Goal: Transaction & Acquisition: Book appointment/travel/reservation

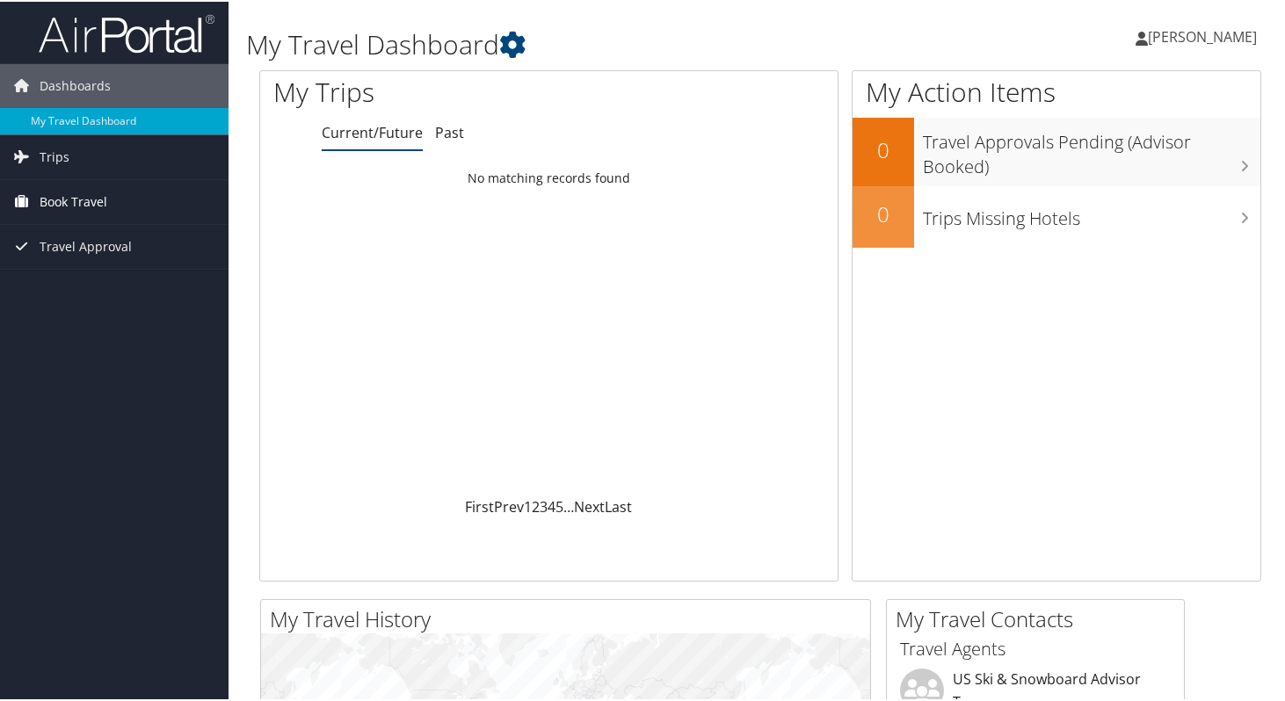
click at [140, 206] on link "Book Travel" at bounding box center [114, 200] width 228 height 44
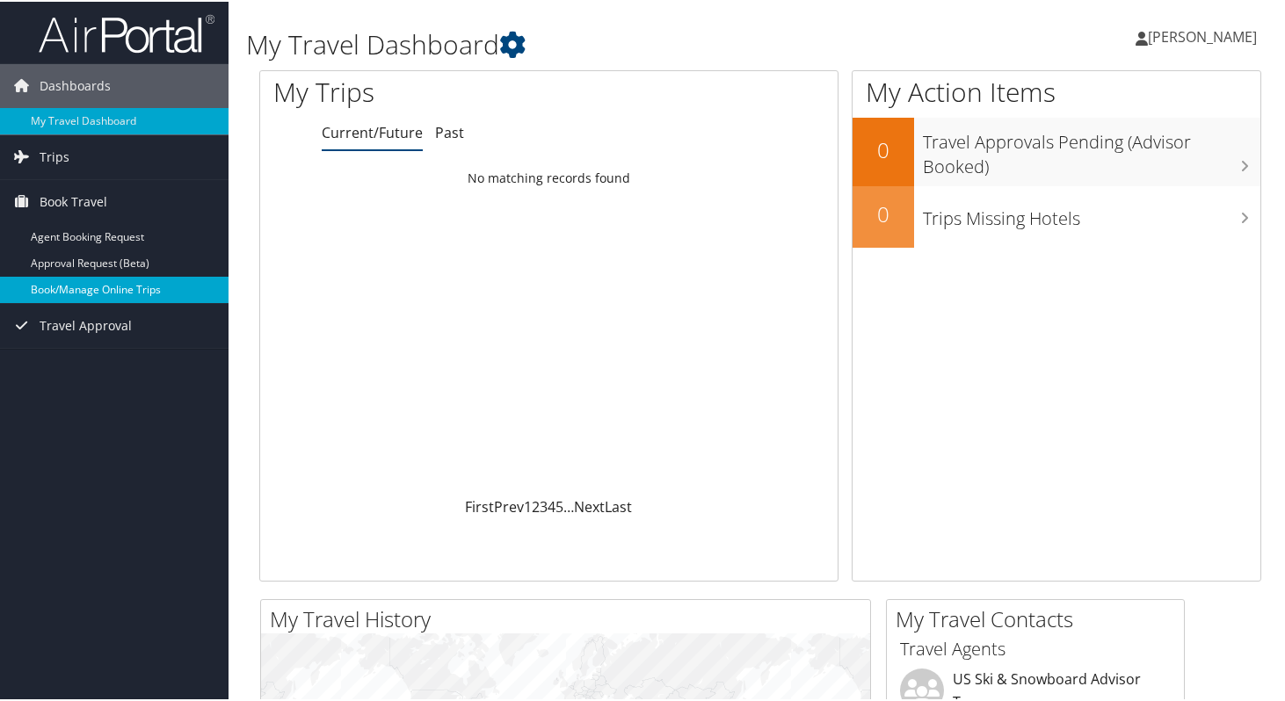
click at [98, 288] on link "Book/Manage Online Trips" at bounding box center [114, 288] width 228 height 26
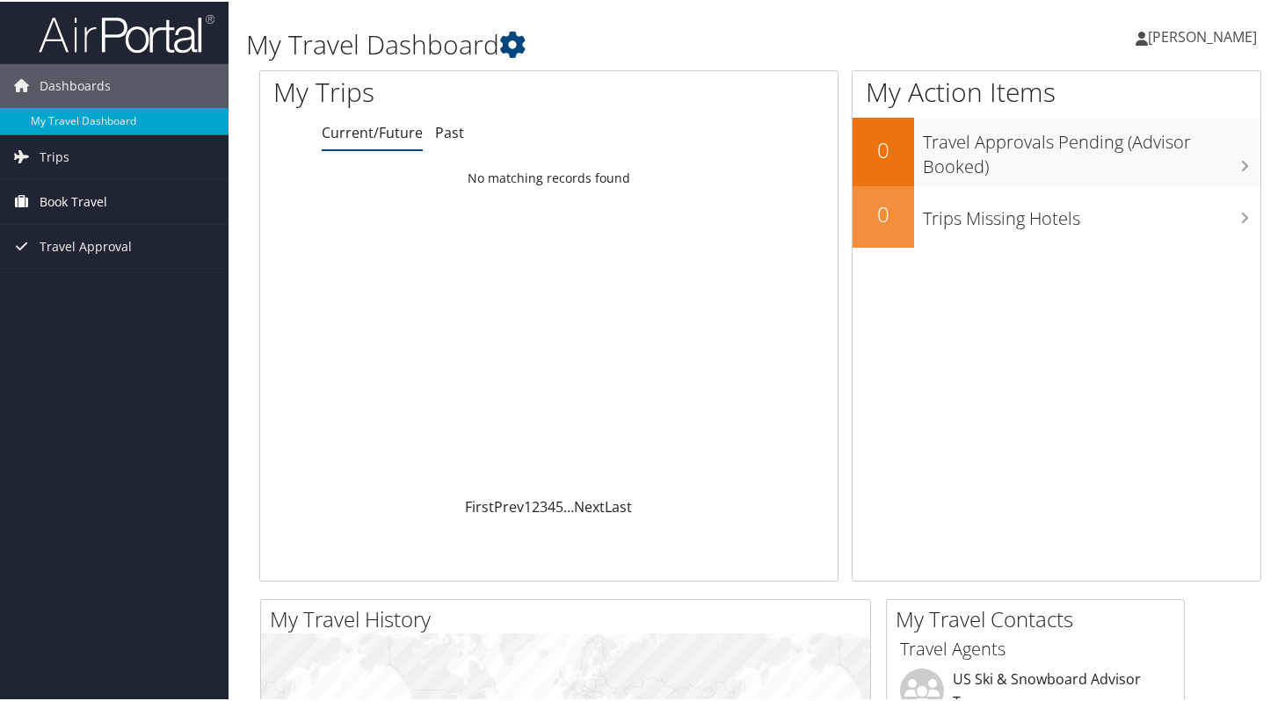
click at [110, 202] on link "Book Travel" at bounding box center [114, 200] width 228 height 44
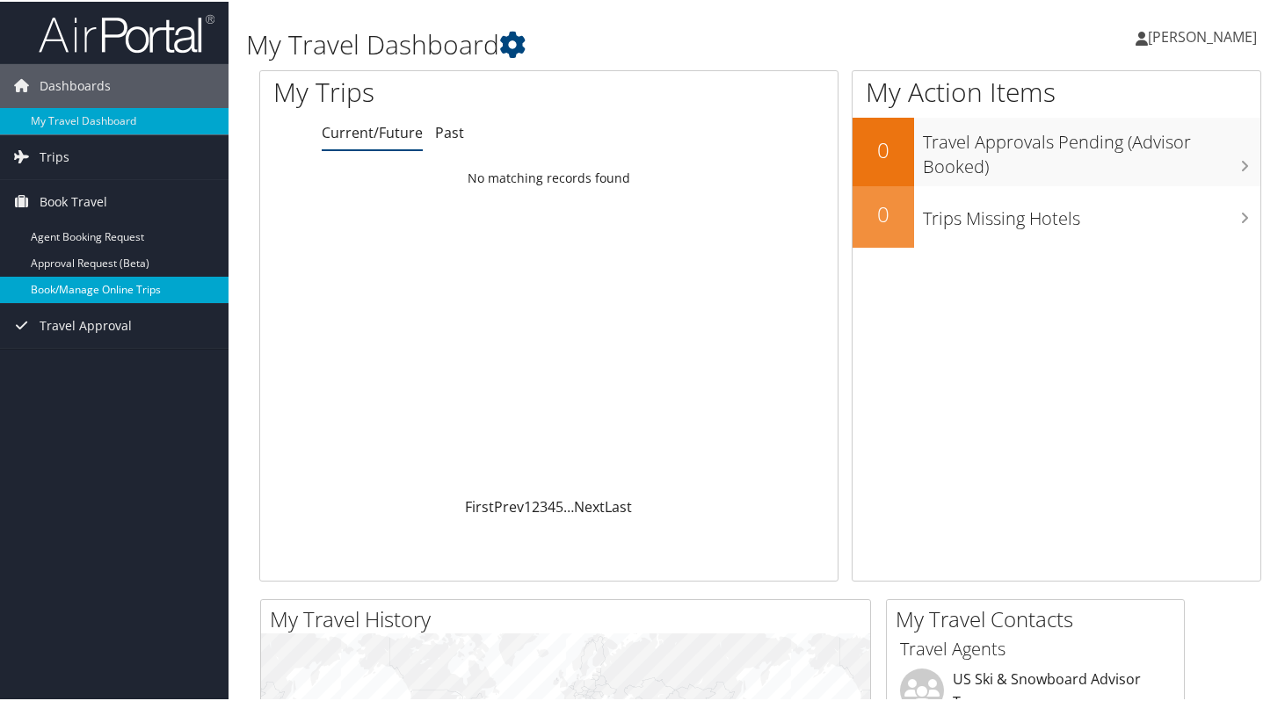
click at [90, 296] on link "Book/Manage Online Trips" at bounding box center [114, 288] width 228 height 26
